Goal: Find specific page/section: Find specific page/section

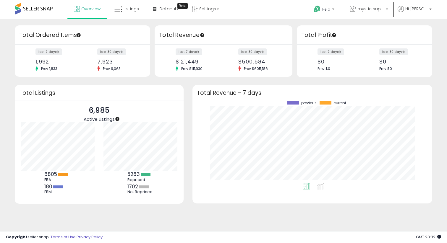
drag, startPoint x: 187, startPoint y: 79, endPoint x: 184, endPoint y: 83, distance: 4.8
click at [184, 83] on div "Retrieving insights data.. Retrieving overview data.. Total Ordered Items last …" at bounding box center [223, 122] width 441 height 194
click at [129, 11] on span "Listings" at bounding box center [131, 9] width 15 height 6
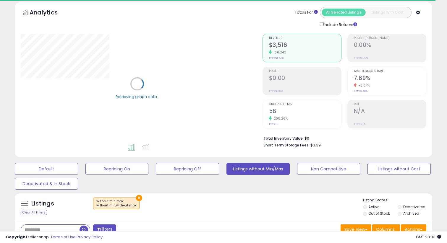
scroll to position [153, 0]
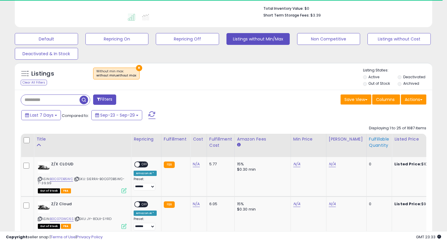
click at [381, 148] on div "Fulfillable Quantity" at bounding box center [379, 142] width 20 height 12
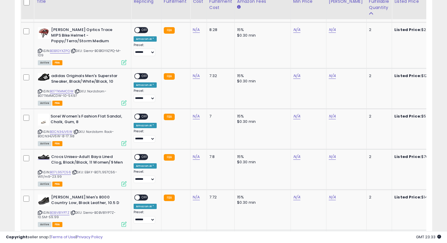
scroll to position [635, 0]
